Goal: Information Seeking & Learning: Learn about a topic

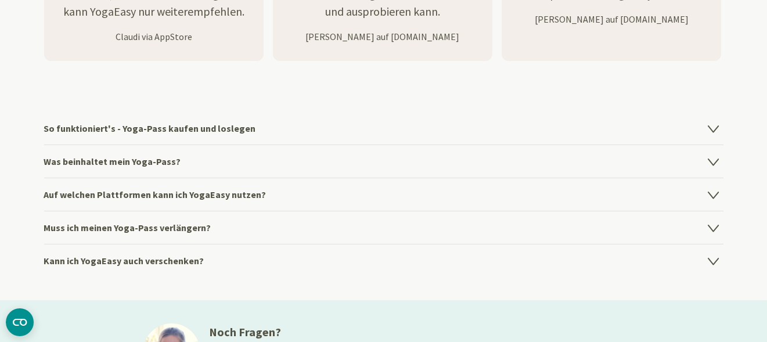
scroll to position [1520, 0]
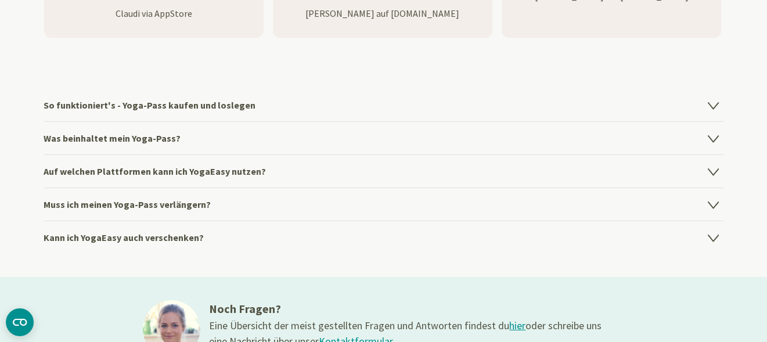
click at [712, 110] on icon at bounding box center [714, 105] width 14 height 14
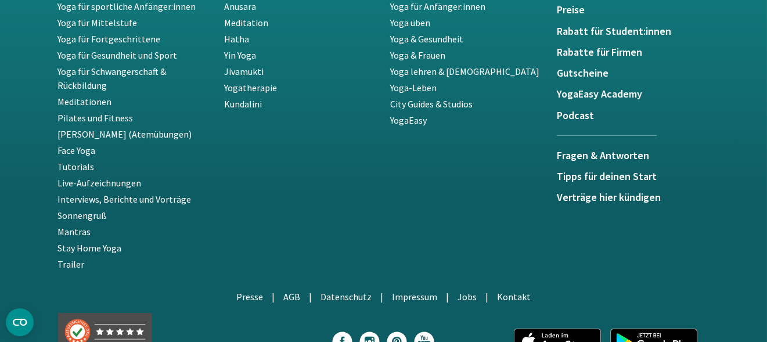
scroll to position [2226, 0]
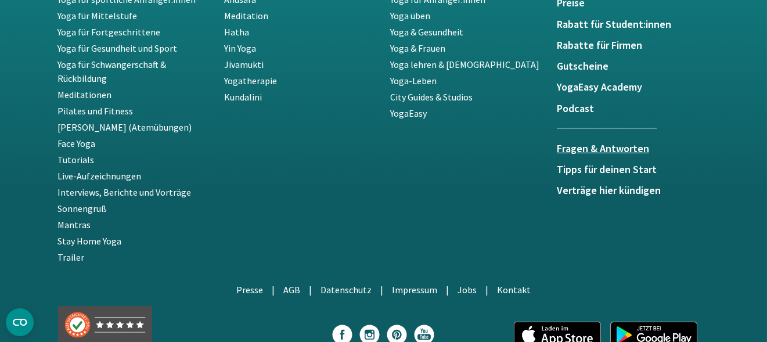
click at [622, 152] on h5 "Fragen & Antworten" at bounding box center [607, 149] width 100 height 12
click at [614, 27] on h5 "Rabatt für Student:innen" at bounding box center [633, 25] width 153 height 12
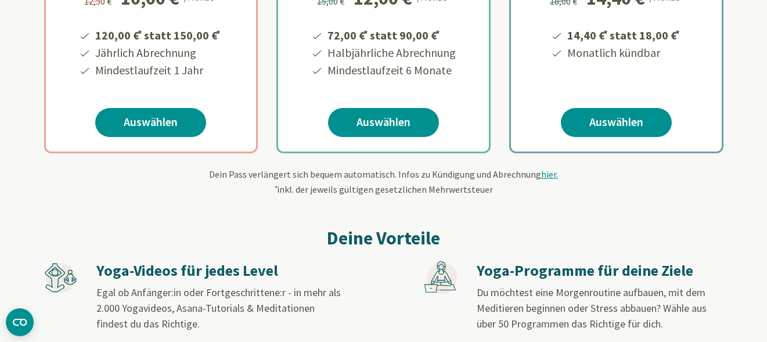
scroll to position [391, 0]
